Goal: Find specific page/section

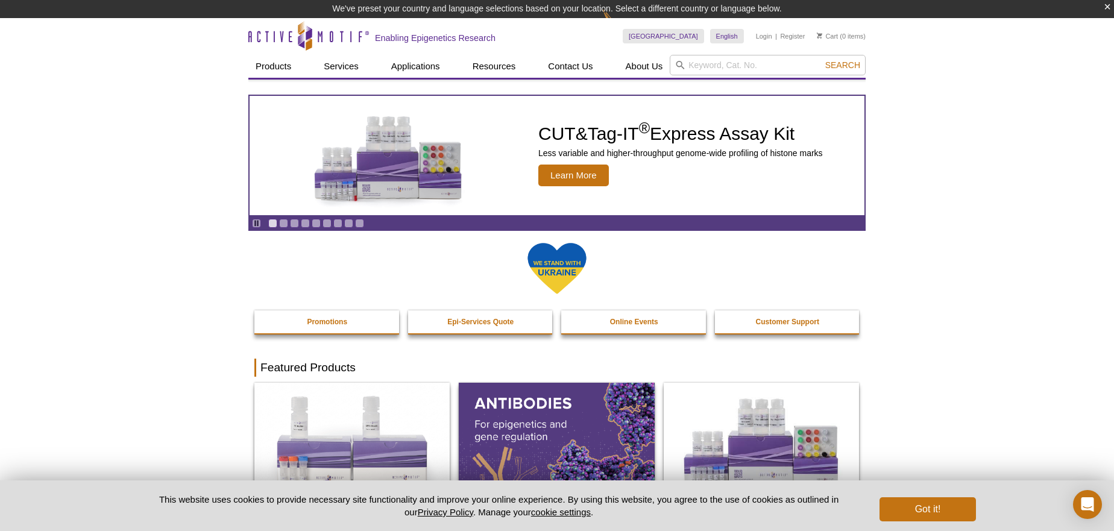
click at [724, 77] on div "Search" at bounding box center [768, 66] width 196 height 23
click at [732, 66] on input "search" at bounding box center [768, 65] width 196 height 21
paste input "41597"
type input "41597"
click at [827, 66] on span "Search" at bounding box center [843, 65] width 35 height 10
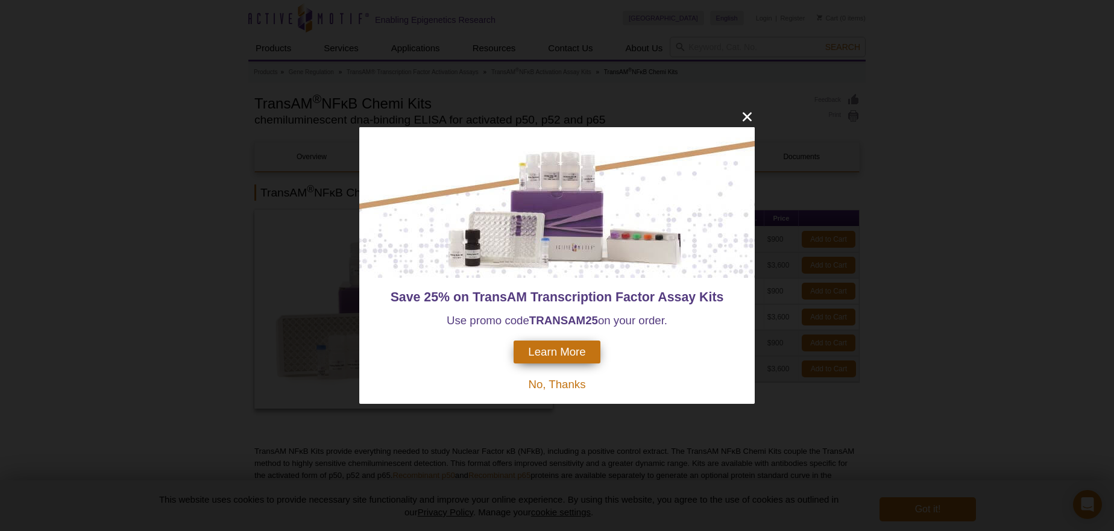
click at [567, 314] on strong "TRANSAM" at bounding box center [557, 320] width 56 height 13
click at [566, 314] on strong "TRANSAM" at bounding box center [557, 320] width 56 height 13
copy span "TRANSAM 25"
click at [566, 314] on strong "TRANSAM" at bounding box center [557, 320] width 56 height 13
click at [745, 117] on icon "close" at bounding box center [747, 116] width 15 height 15
